Goal: Task Accomplishment & Management: Use online tool/utility

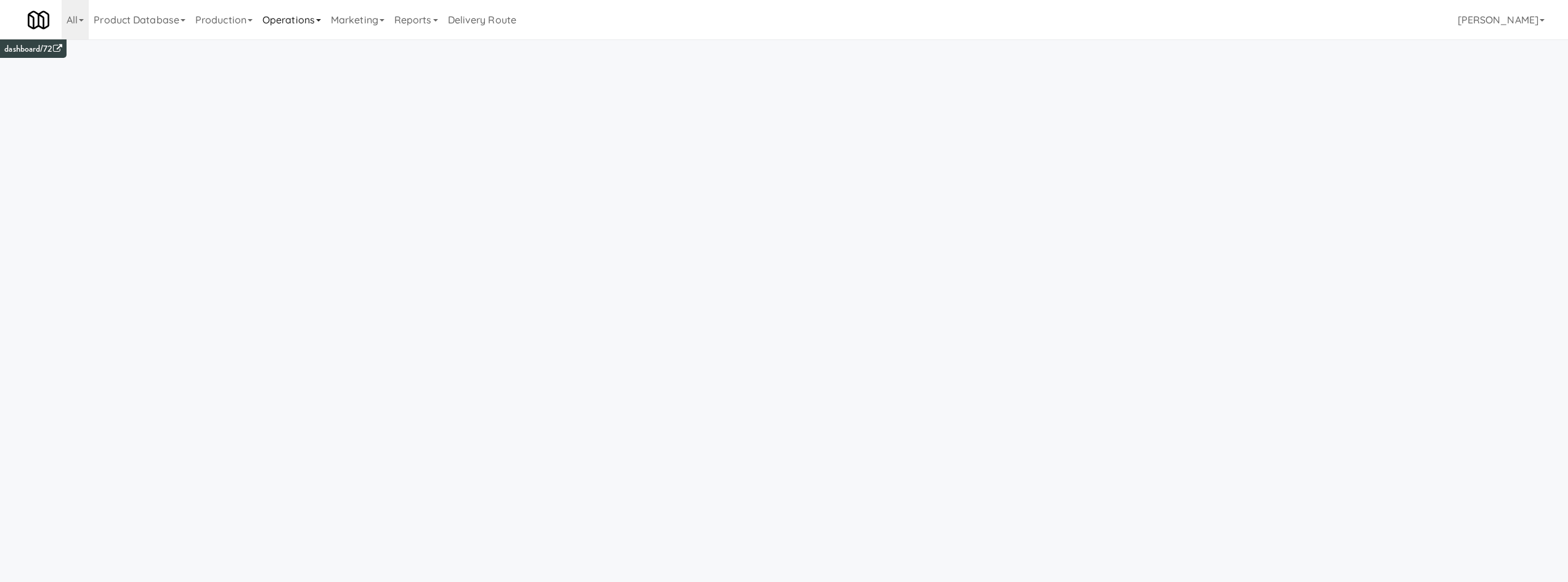
click at [317, 16] on link "Operations" at bounding box center [292, 20] width 68 height 39
click at [335, 172] on link "Cabinets" at bounding box center [307, 176] width 99 height 22
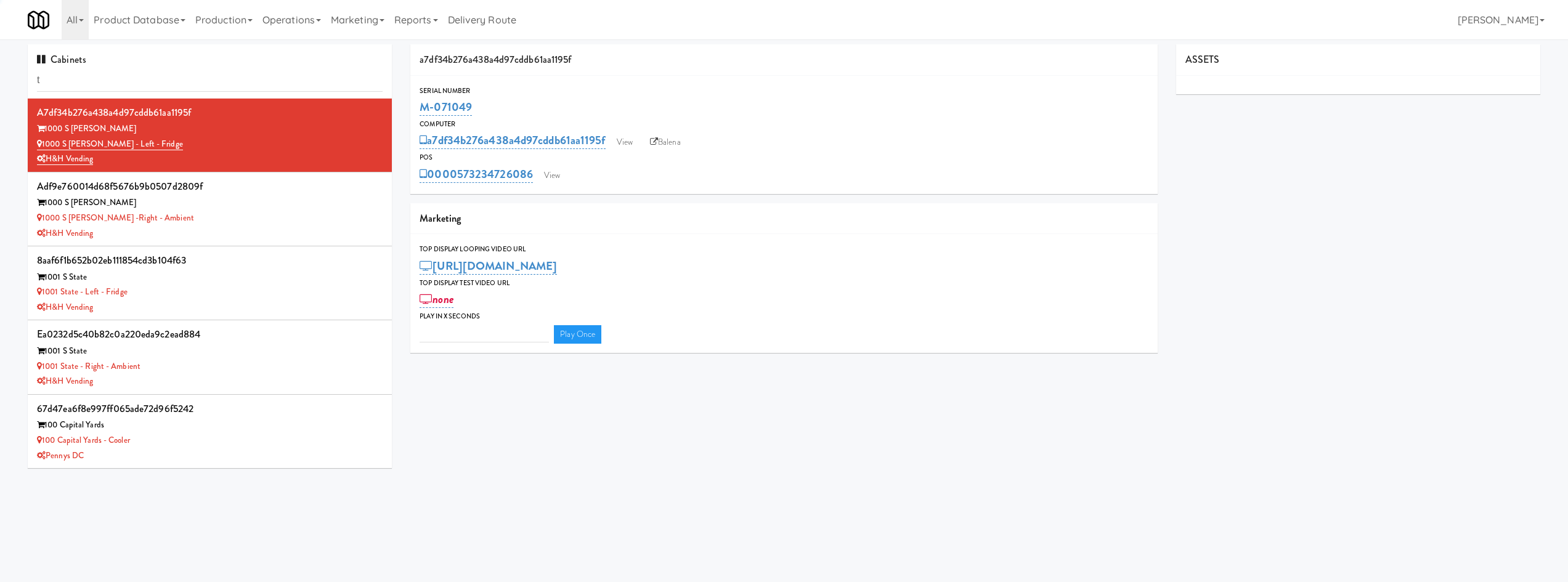
type input "th"
type input "3"
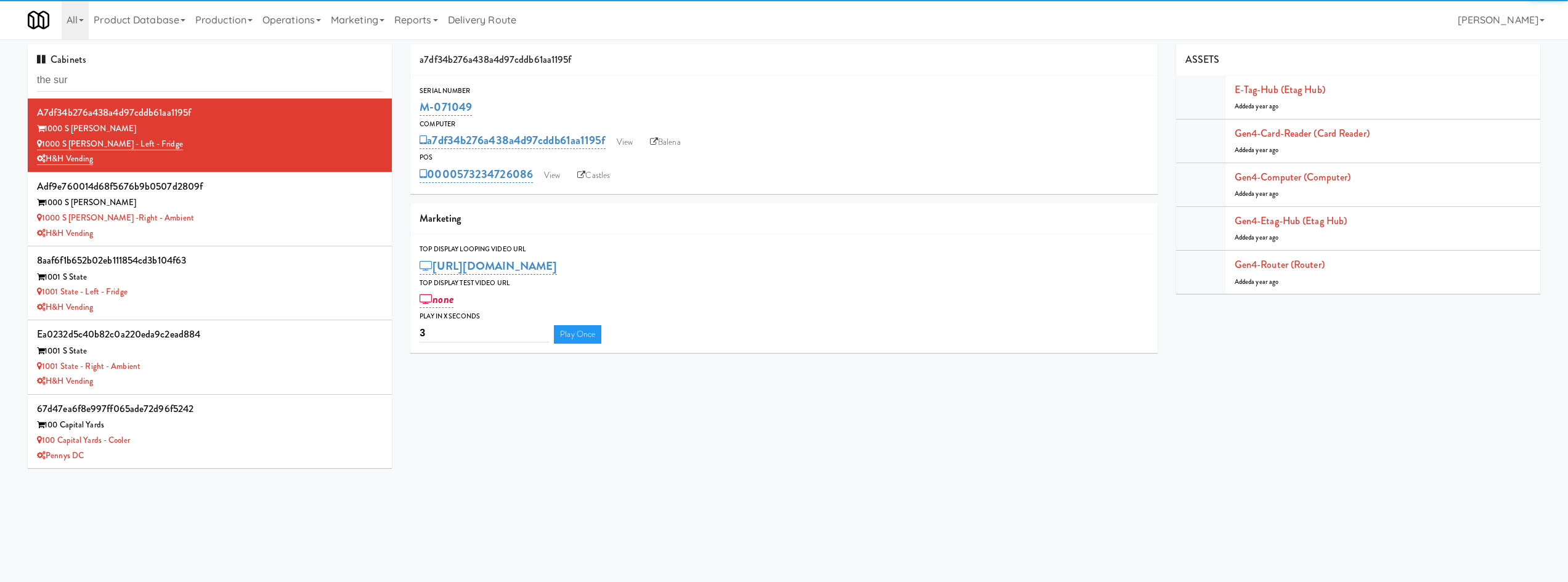
type input "the sur"
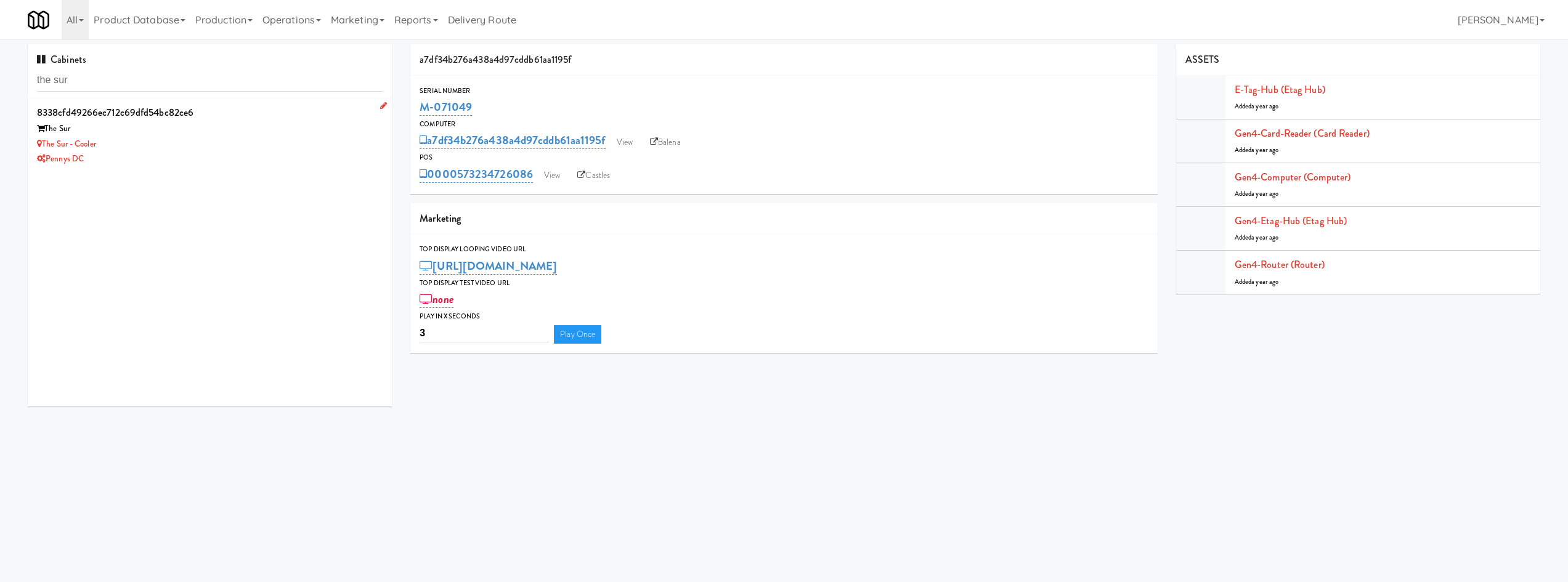
click at [272, 151] on div "The Sur - Cooler" at bounding box center [209, 144] width 346 height 16
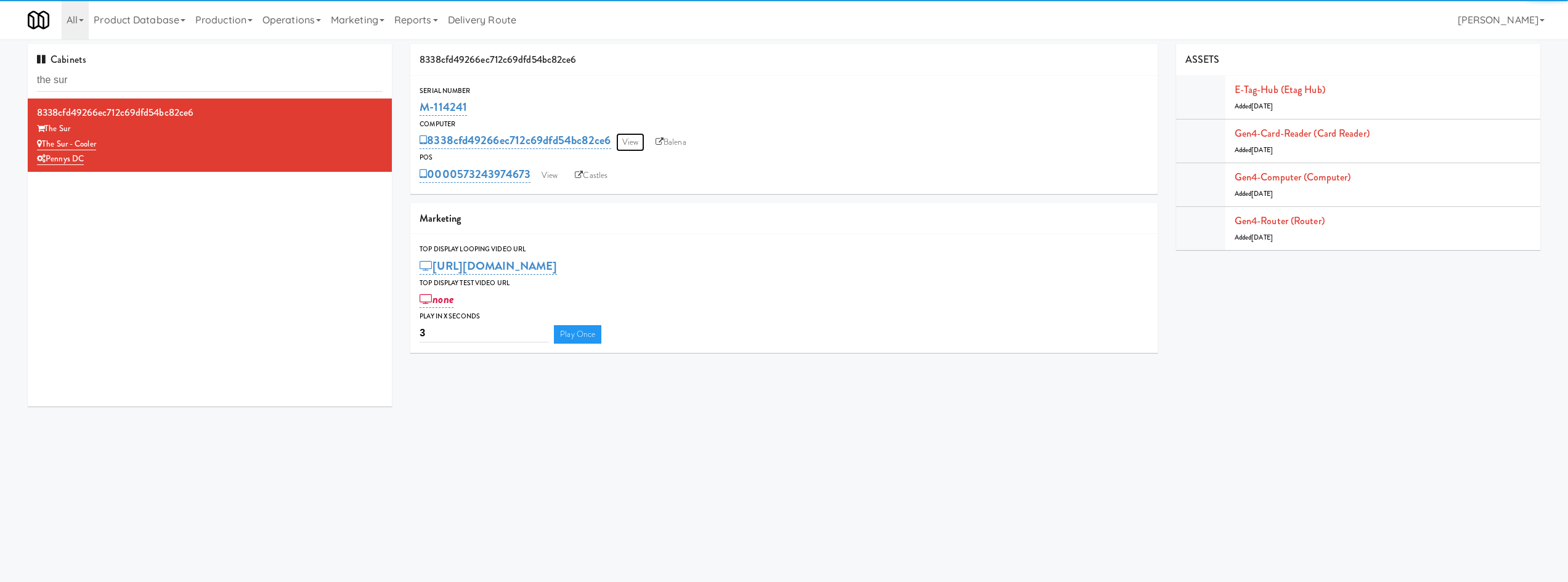
drag, startPoint x: 637, startPoint y: 140, endPoint x: 630, endPoint y: 145, distance: 8.6
click at [636, 140] on link "View" at bounding box center [630, 142] width 28 height 18
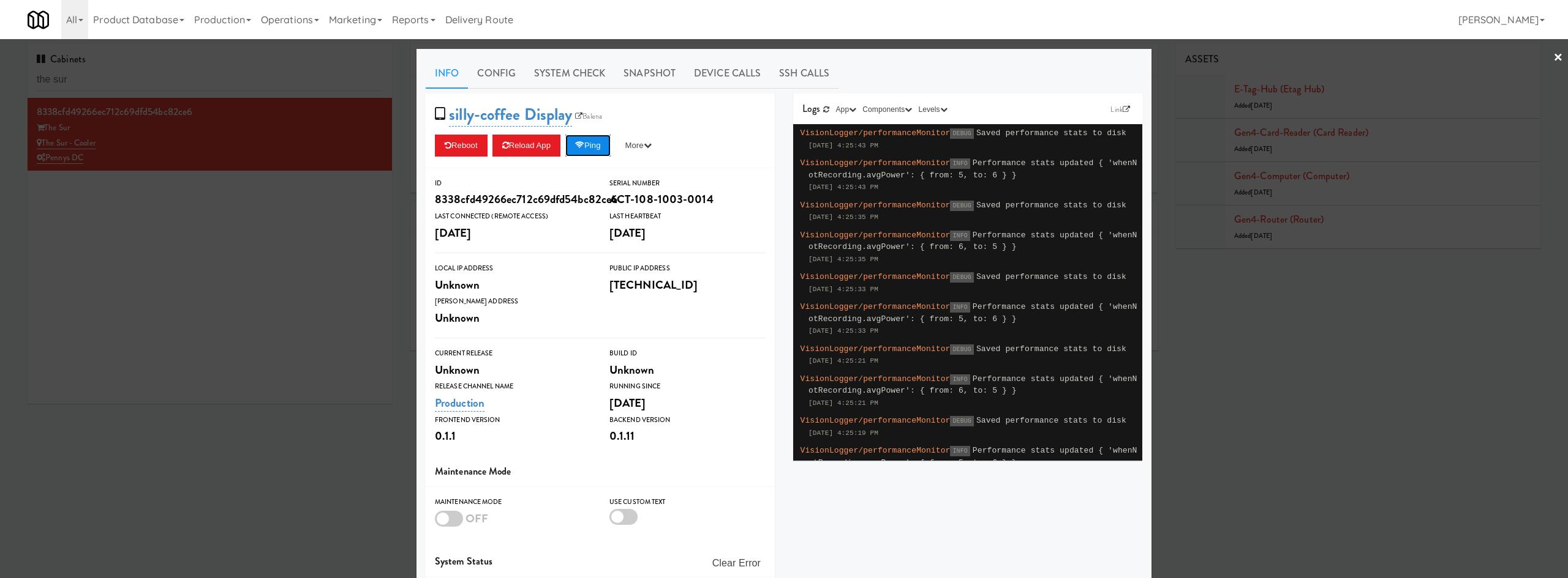
click at [596, 149] on button "Ping" at bounding box center [588, 145] width 46 height 22
click at [272, 476] on div at bounding box center [784, 289] width 1568 height 578
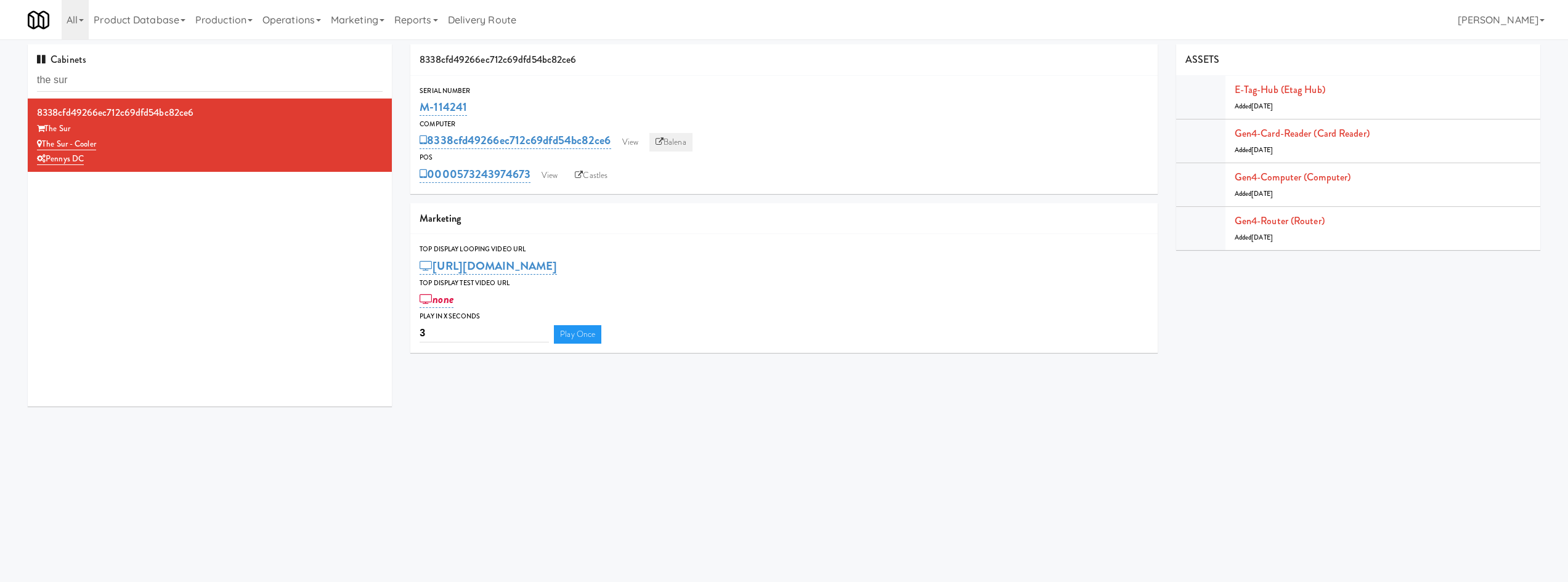
click at [667, 144] on link "Balena" at bounding box center [671, 142] width 43 height 18
click at [1294, 228] on div "Gen4-router (Router) Added 7 months ago" at bounding box center [1383, 228] width 297 height 33
click at [1296, 218] on link "Gen4-router (Router)" at bounding box center [1280, 221] width 90 height 14
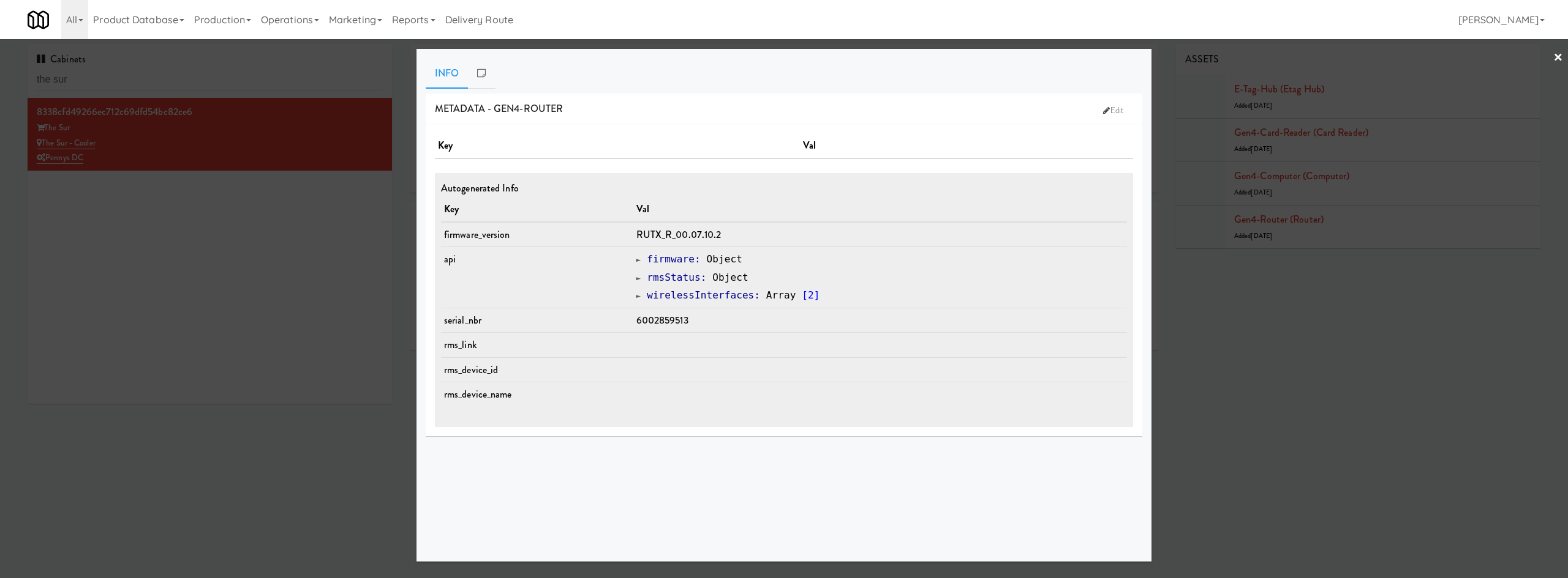
click at [688, 323] on span "6002859513" at bounding box center [662, 320] width 52 height 14
click at [688, 323] on span "6002859513" at bounding box center [662, 320] width 52 height 14
copy span "6002859513"
click at [691, 344] on td at bounding box center [880, 346] width 494 height 25
click at [315, 476] on div at bounding box center [784, 289] width 1568 height 578
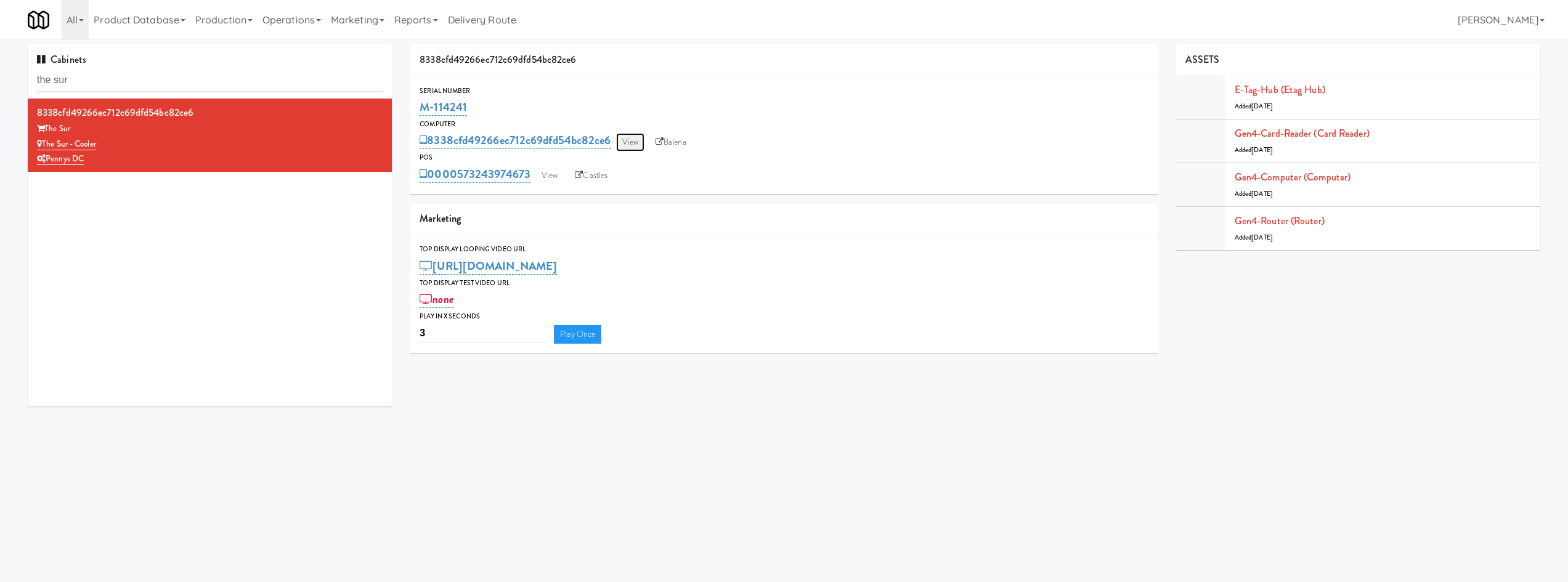
click at [638, 141] on link "View" at bounding box center [630, 142] width 28 height 18
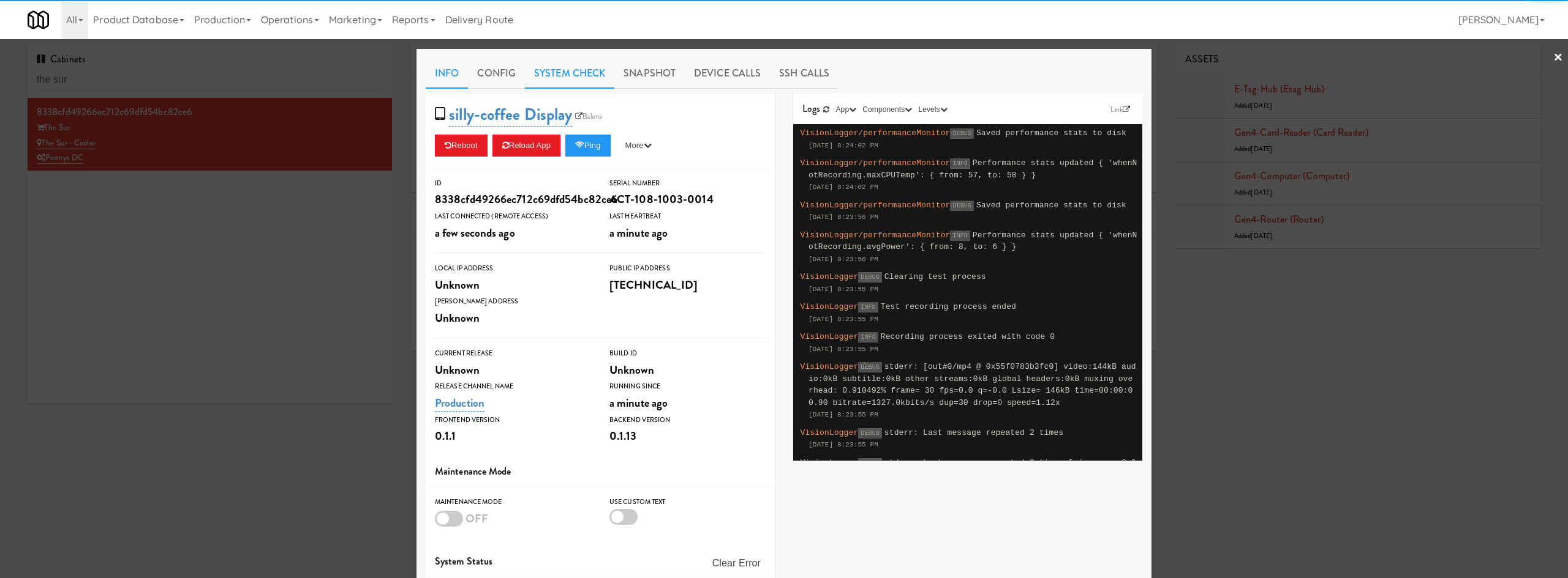
drag, startPoint x: 555, startPoint y: 87, endPoint x: 528, endPoint y: 92, distance: 27.5
click at [555, 87] on link "System Check" at bounding box center [570, 73] width 90 height 31
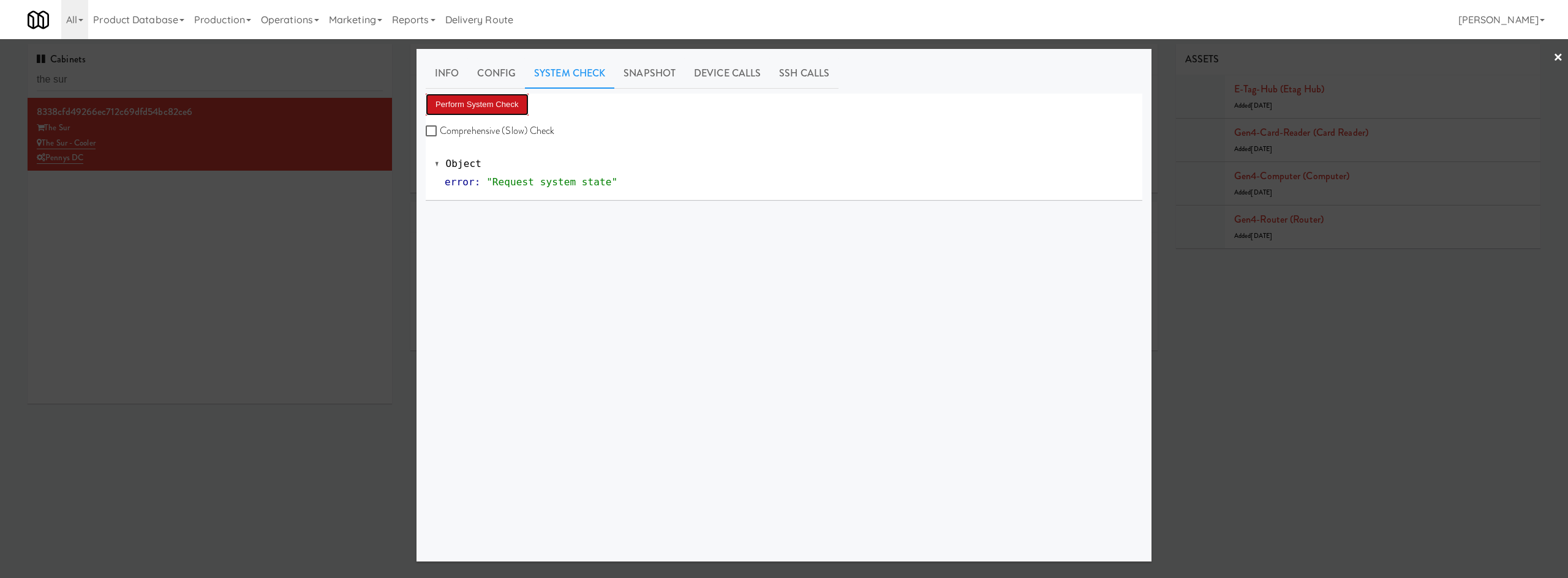
click at [462, 106] on button "Perform System Check" at bounding box center [477, 104] width 103 height 22
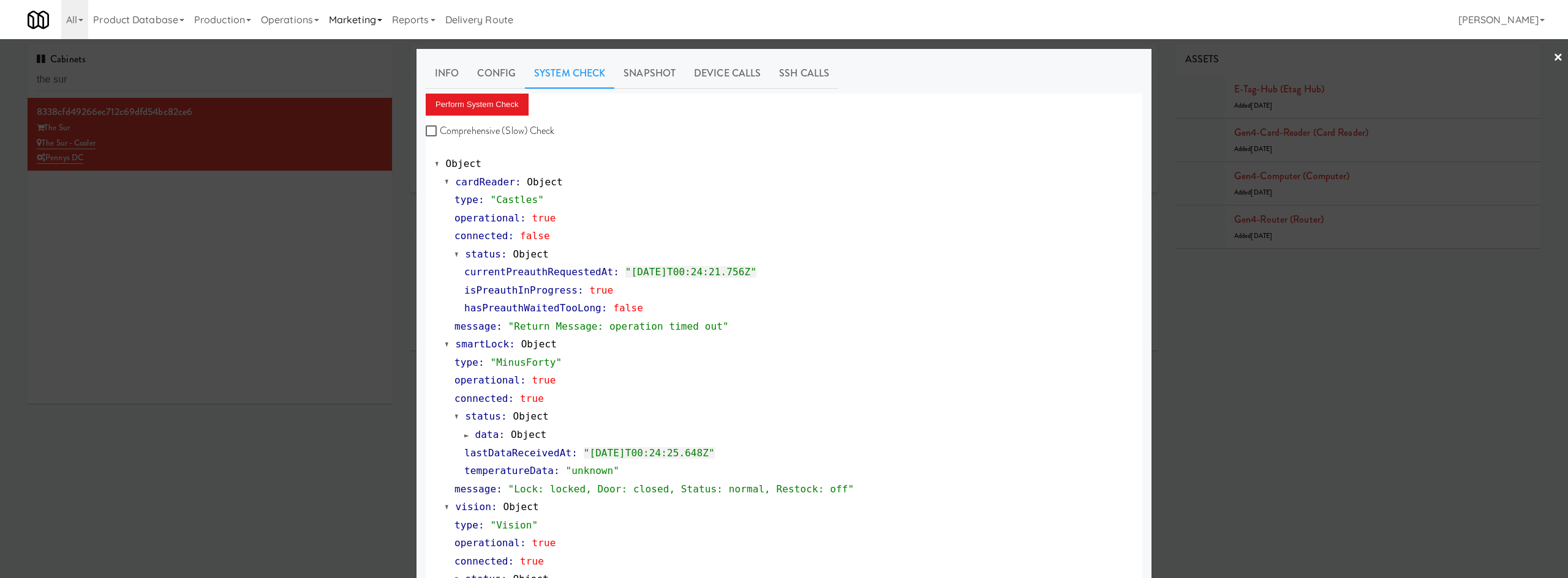
drag, startPoint x: 224, startPoint y: 271, endPoint x: 352, endPoint y: 2, distance: 297.9
click at [227, 262] on div at bounding box center [784, 289] width 1568 height 578
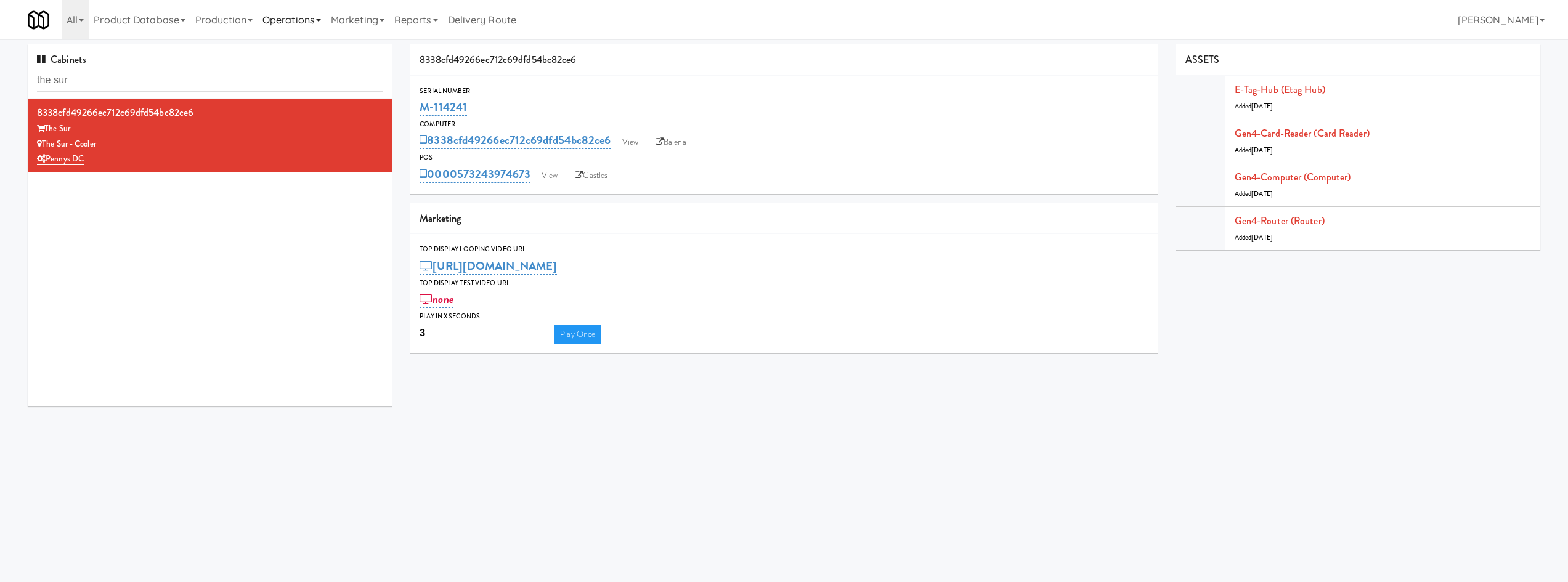
click at [308, 16] on link "Operations" at bounding box center [292, 20] width 68 height 39
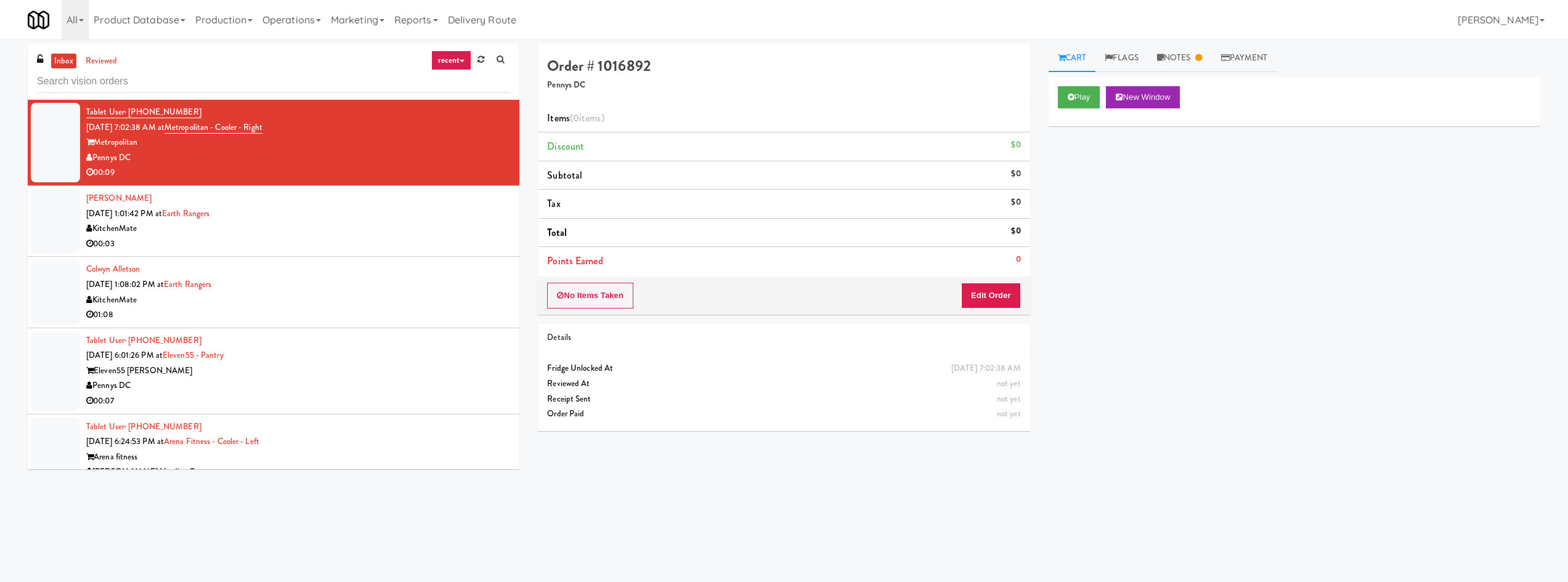
click at [349, 80] on input "text" at bounding box center [273, 82] width 473 height 23
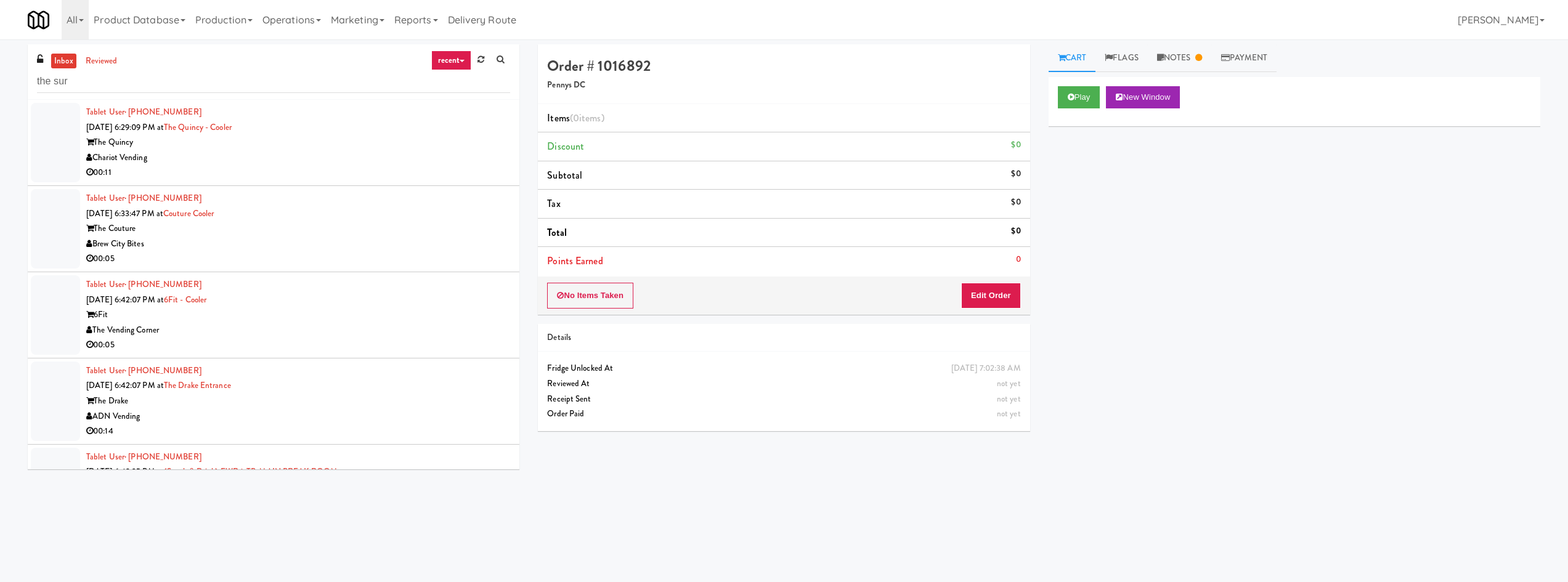
type input "the sur"
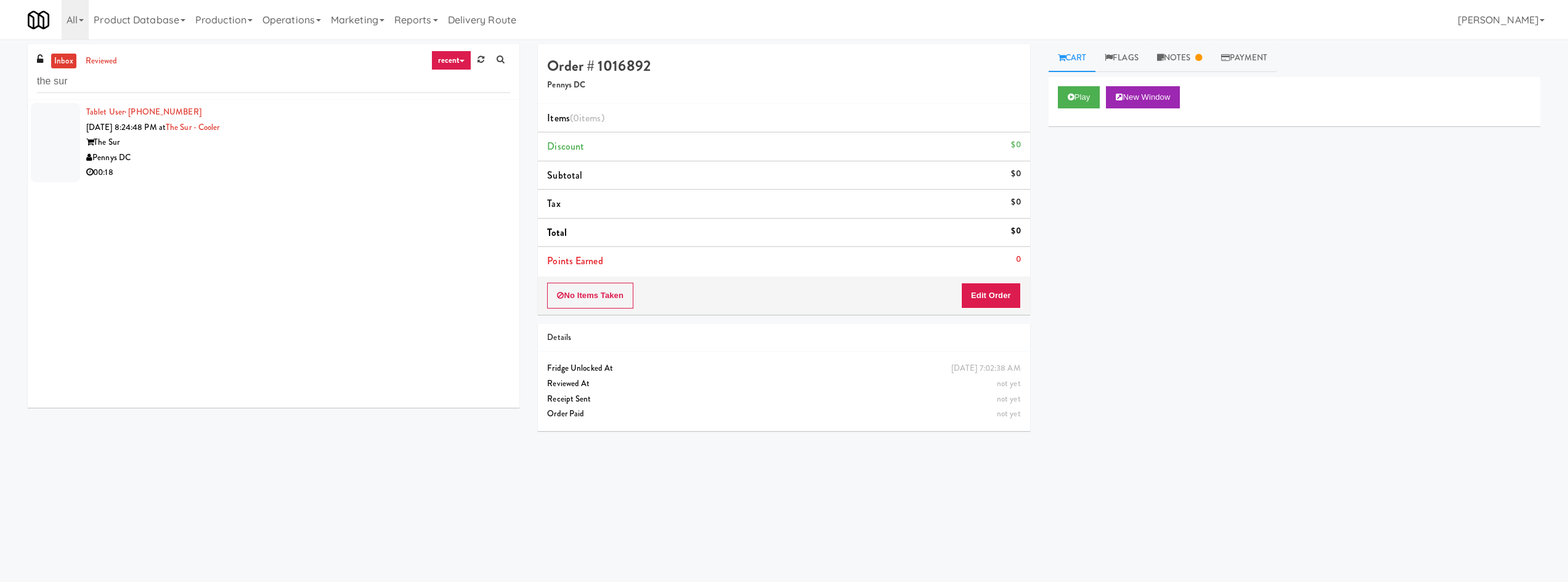
click at [350, 150] on div "Pennys DC" at bounding box center [298, 158] width 424 height 16
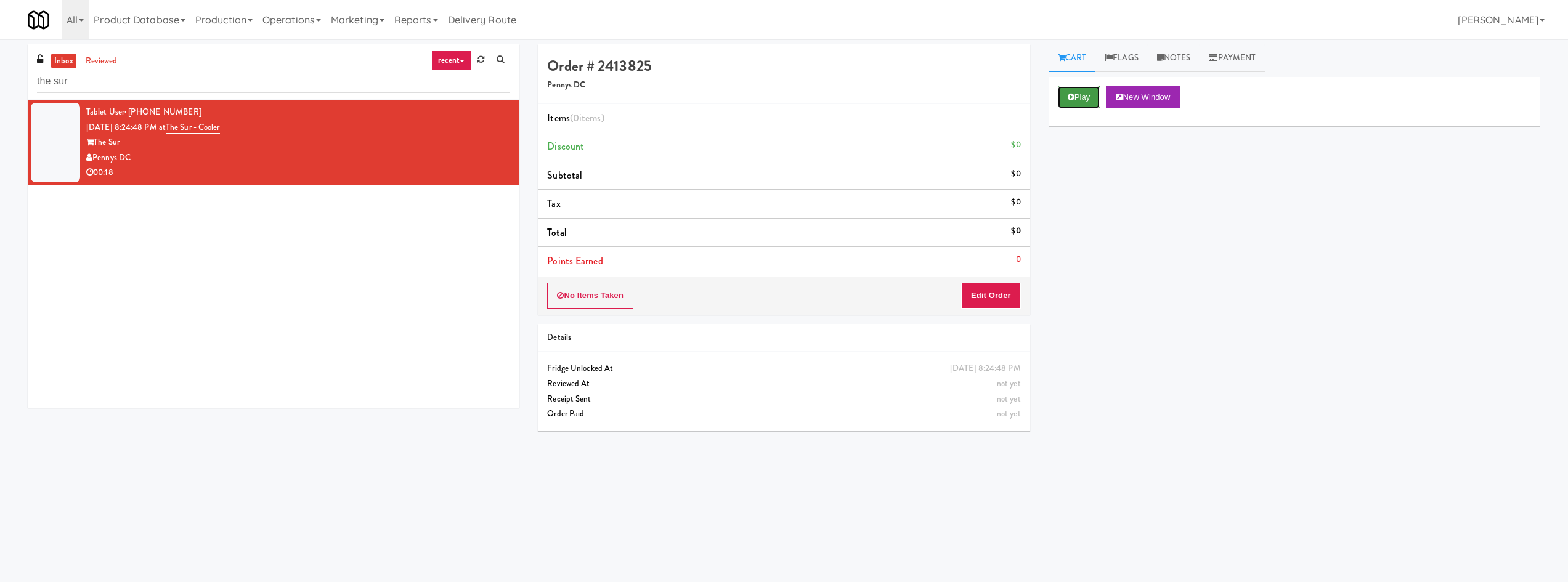
click at [1097, 101] on button "Play" at bounding box center [1079, 97] width 42 height 22
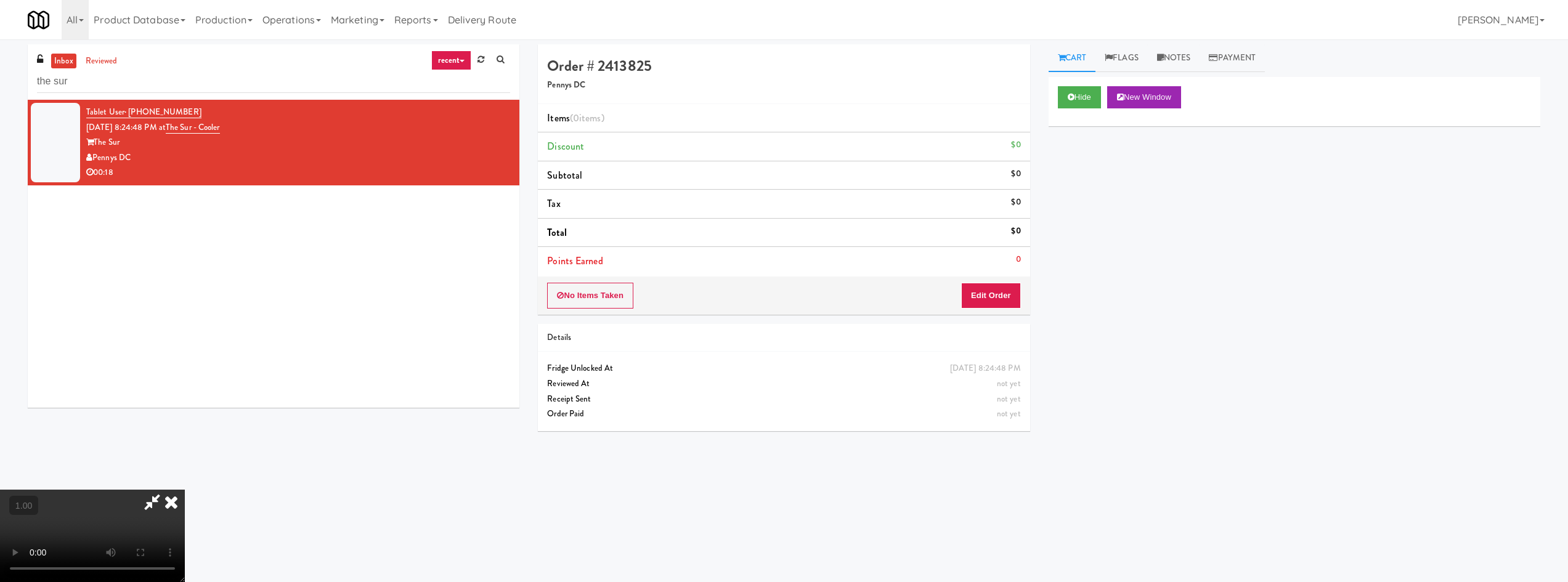
click at [185, 490] on icon at bounding box center [171, 502] width 27 height 25
